Goal: Transaction & Acquisition: Obtain resource

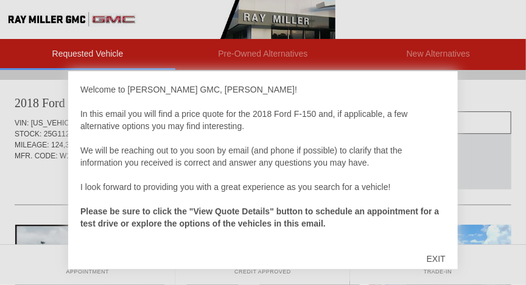
click at [433, 256] on div "EXIT" at bounding box center [435, 258] width 43 height 37
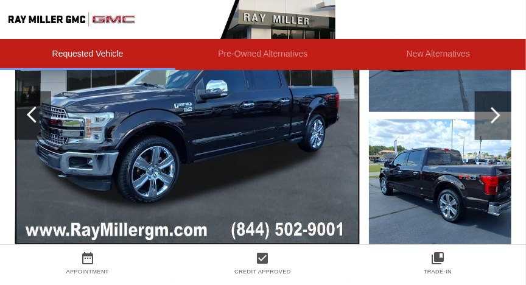
scroll to position [226, 0]
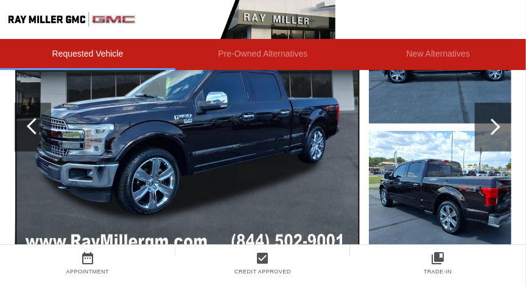
click at [211, 153] on img at bounding box center [187, 127] width 345 height 258
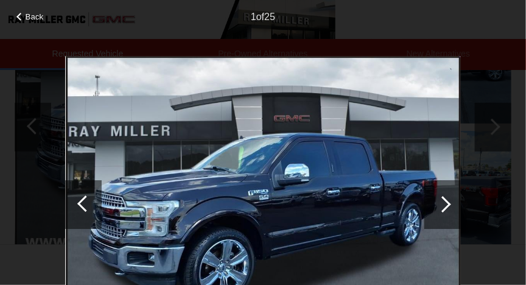
click at [211, 153] on img at bounding box center [263, 204] width 396 height 297
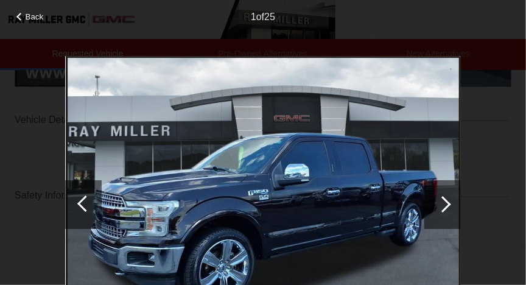
scroll to position [400, 0]
click at [443, 198] on div at bounding box center [443, 204] width 16 height 16
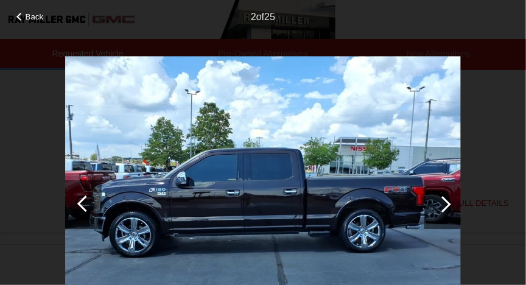
scroll to position [537, 0]
click at [447, 201] on div at bounding box center [443, 204] width 16 height 16
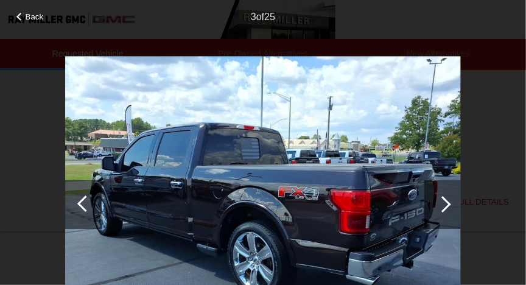
click at [449, 203] on div at bounding box center [443, 204] width 16 height 16
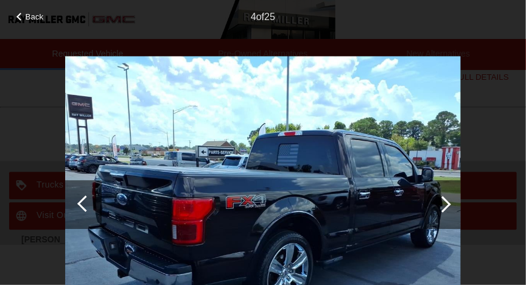
scroll to position [662, 0]
click at [449, 201] on div at bounding box center [442, 204] width 37 height 49
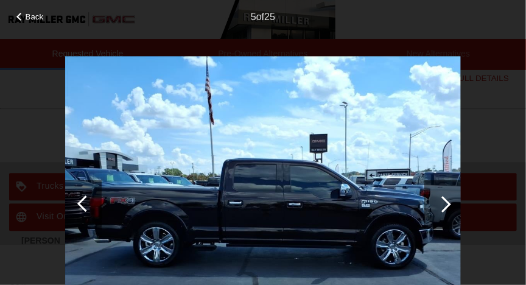
click at [449, 201] on div at bounding box center [442, 204] width 37 height 49
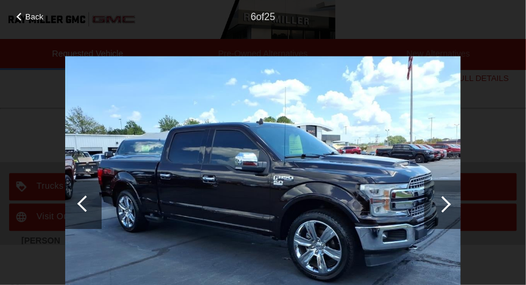
click at [449, 201] on div at bounding box center [442, 204] width 37 height 49
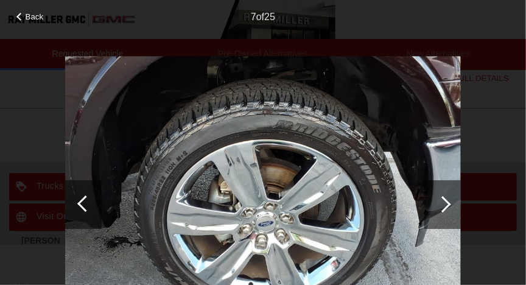
click at [449, 201] on div at bounding box center [442, 204] width 37 height 49
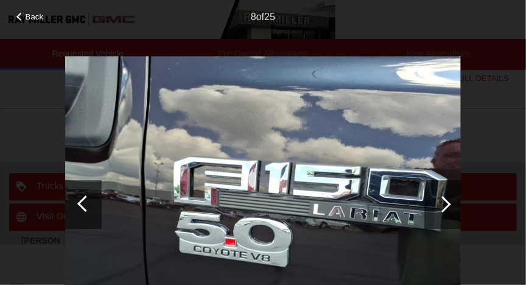
click at [449, 201] on div at bounding box center [442, 204] width 37 height 49
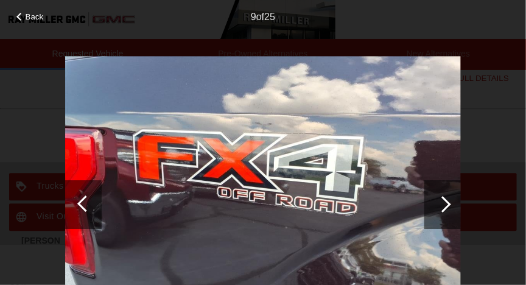
click at [449, 201] on div at bounding box center [442, 204] width 37 height 49
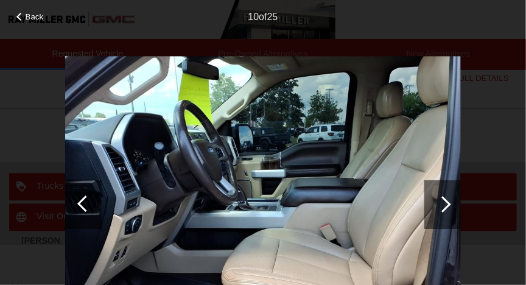
click at [449, 201] on div at bounding box center [442, 204] width 37 height 49
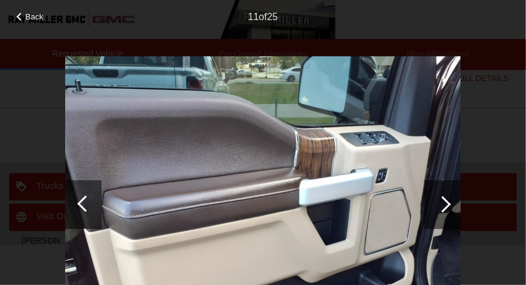
click at [449, 201] on div at bounding box center [442, 204] width 37 height 49
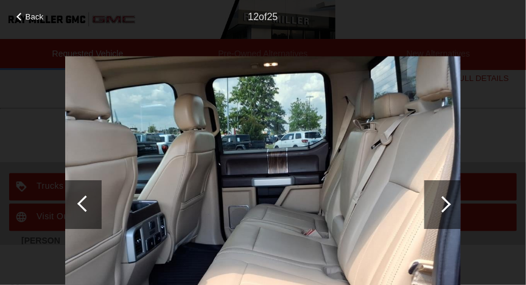
click at [449, 201] on div at bounding box center [442, 204] width 37 height 49
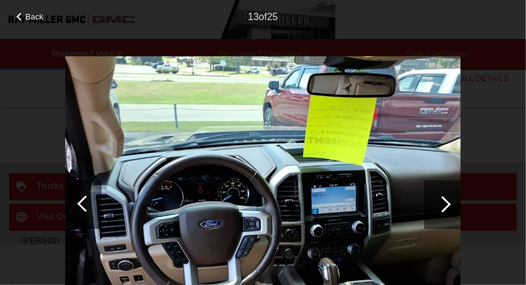
click at [442, 200] on div at bounding box center [443, 204] width 16 height 16
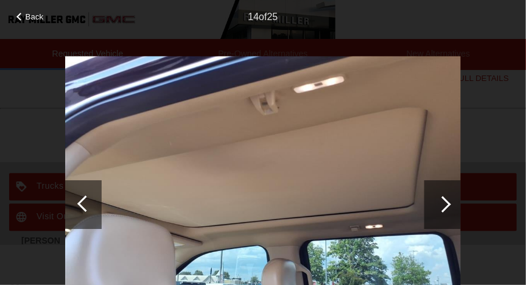
click at [442, 200] on div at bounding box center [443, 204] width 16 height 16
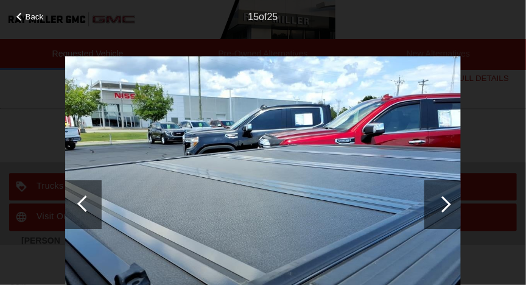
click at [442, 200] on div at bounding box center [443, 204] width 16 height 16
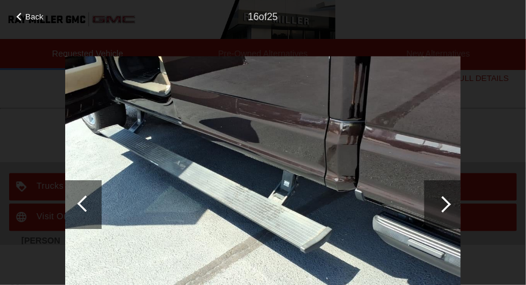
click at [442, 200] on div at bounding box center [443, 204] width 16 height 16
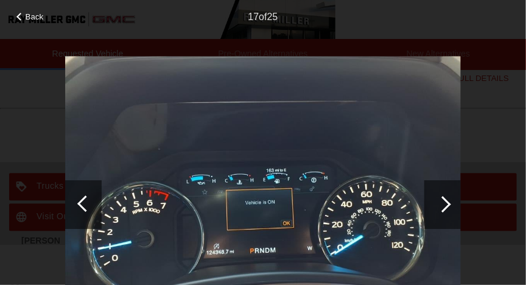
drag, startPoint x: 422, startPoint y: 217, endPoint x: 217, endPoint y: 254, distance: 209.1
drag, startPoint x: 217, startPoint y: 254, endPoint x: 447, endPoint y: 200, distance: 237.0
click at [447, 200] on div at bounding box center [443, 204] width 16 height 16
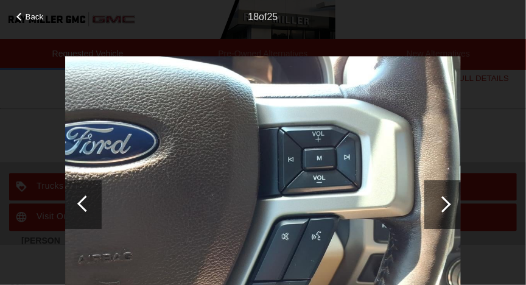
click at [447, 203] on div at bounding box center [443, 204] width 16 height 16
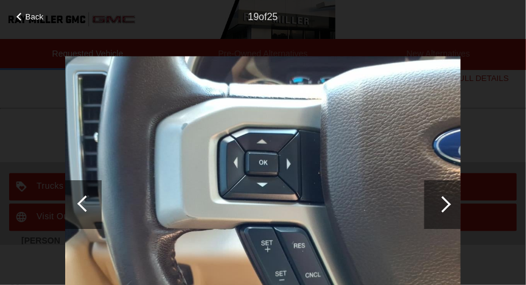
click at [447, 203] on div at bounding box center [443, 204] width 16 height 16
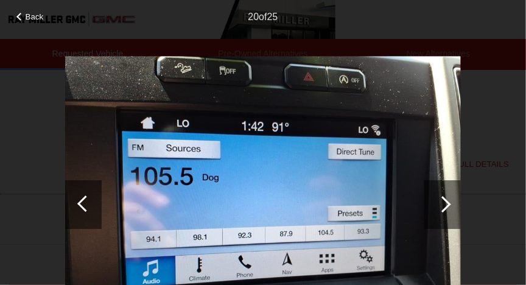
scroll to position [558, 0]
click at [447, 203] on div at bounding box center [443, 204] width 16 height 16
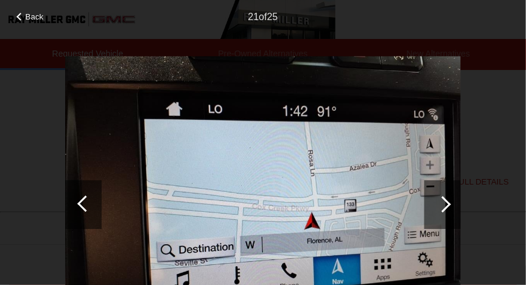
click at [414, 212] on img at bounding box center [263, 204] width 396 height 297
click at [428, 183] on div at bounding box center [442, 204] width 37 height 49
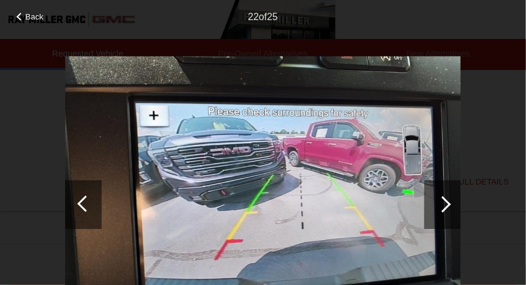
click at [82, 196] on div at bounding box center [83, 204] width 37 height 49
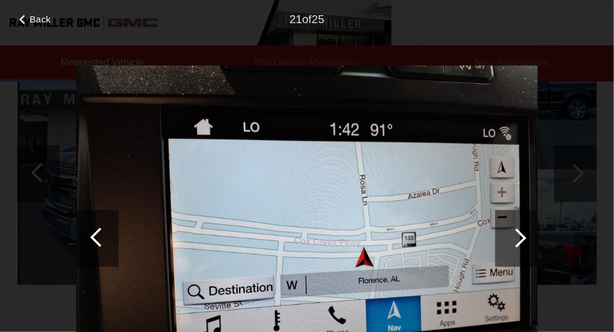
scroll to position [202, 0]
click at [420, 185] on img at bounding box center [263, 204] width 396 height 297
click at [276, 163] on img at bounding box center [263, 204] width 396 height 297
click at [277, 167] on img at bounding box center [263, 204] width 396 height 297
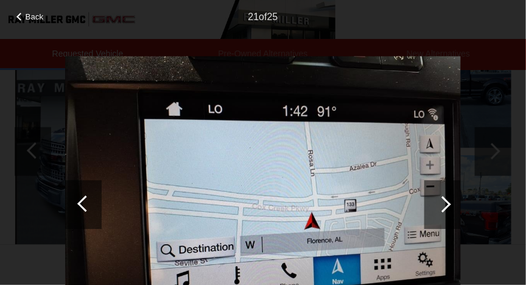
click at [311, 220] on img at bounding box center [263, 204] width 396 height 297
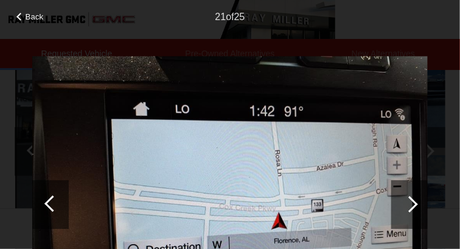
drag, startPoint x: 509, startPoint y: 0, endPoint x: 204, endPoint y: 153, distance: 341.9
click at [204, 153] on img at bounding box center [230, 204] width 396 height 297
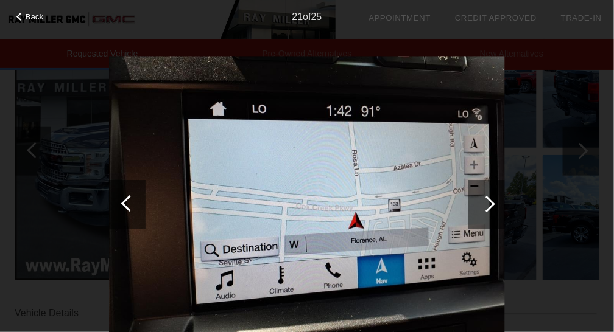
drag, startPoint x: 442, startPoint y: 0, endPoint x: 390, endPoint y: 146, distance: 155.2
click at [390, 146] on img at bounding box center [307, 204] width 396 height 297
click at [489, 200] on div at bounding box center [486, 204] width 16 height 16
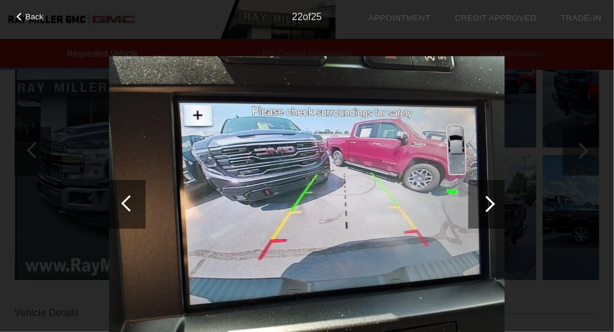
click at [489, 200] on div at bounding box center [486, 204] width 16 height 16
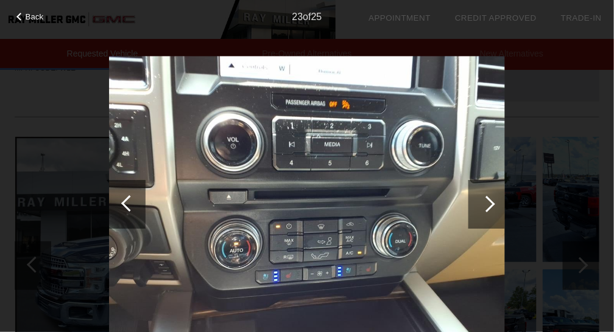
scroll to position [0, 0]
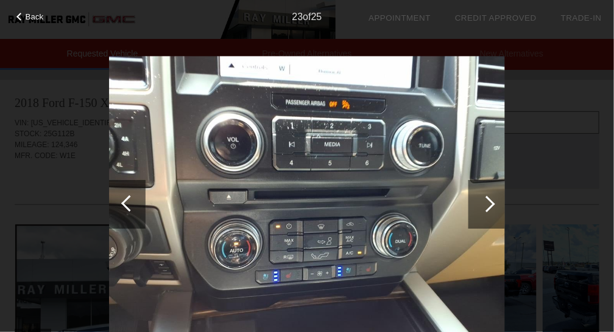
click at [488, 197] on div at bounding box center [486, 204] width 37 height 49
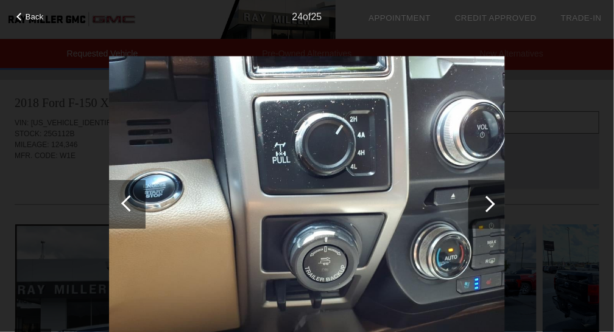
click at [486, 198] on div at bounding box center [486, 204] width 16 height 16
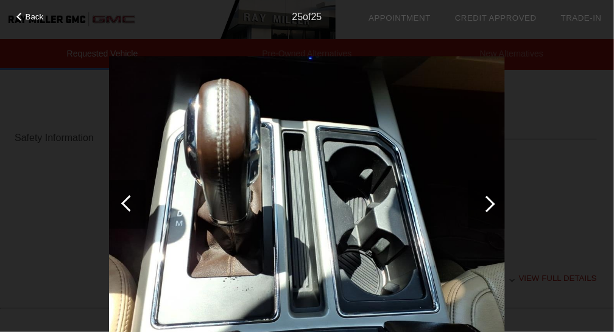
scroll to position [357, 0]
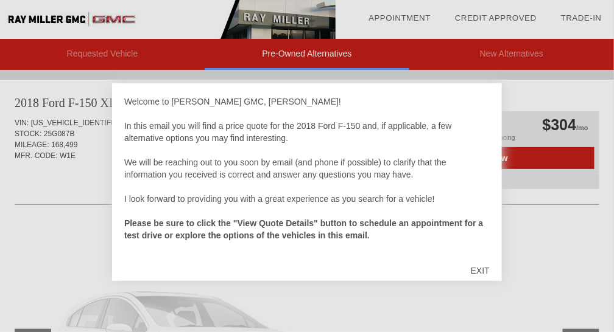
click at [478, 268] on div "EXIT" at bounding box center [479, 271] width 43 height 37
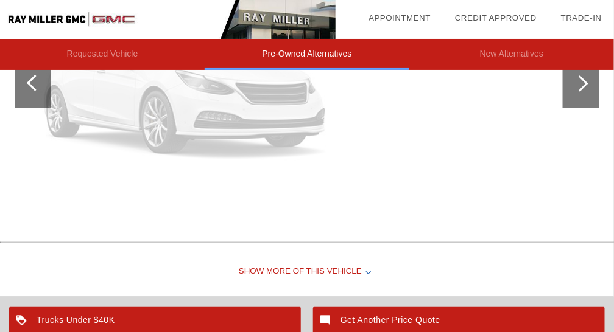
scroll to position [1139, 0]
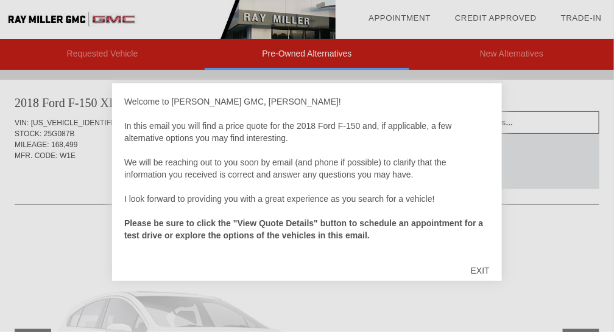
click at [88, 240] on div at bounding box center [307, 166] width 614 height 332
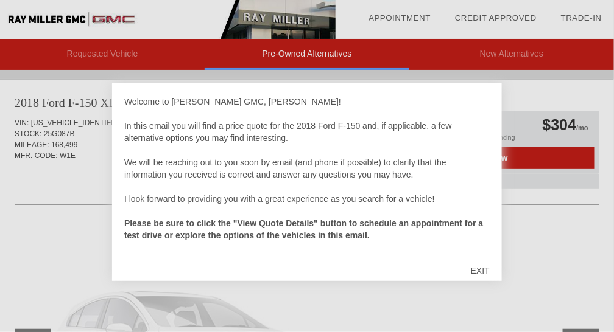
click at [481, 273] on div "EXIT" at bounding box center [479, 271] width 43 height 37
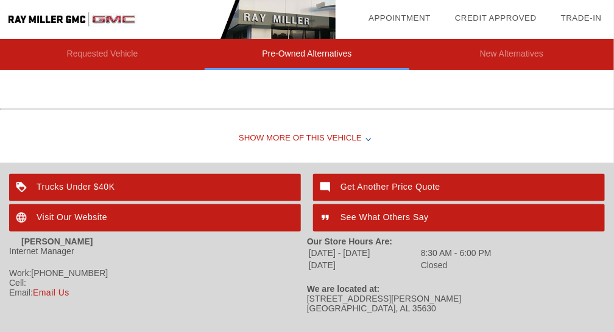
scroll to position [1383, 0]
